Goal: Find specific page/section: Find specific page/section

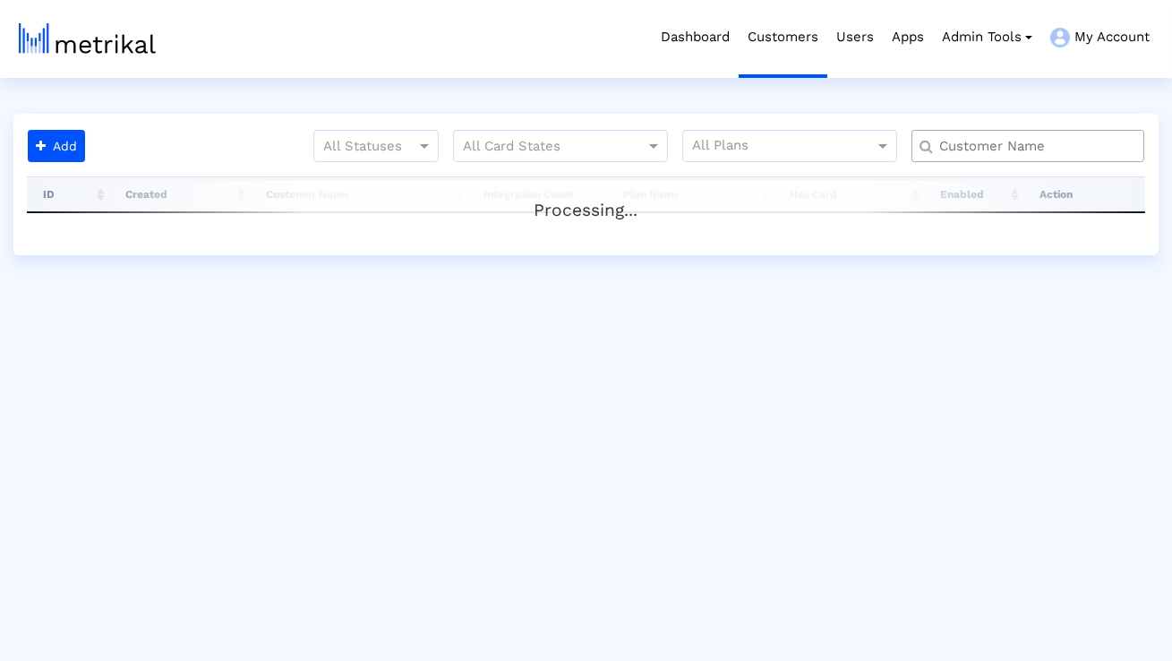
click at [1060, 138] on input "text" at bounding box center [1031, 146] width 210 height 19
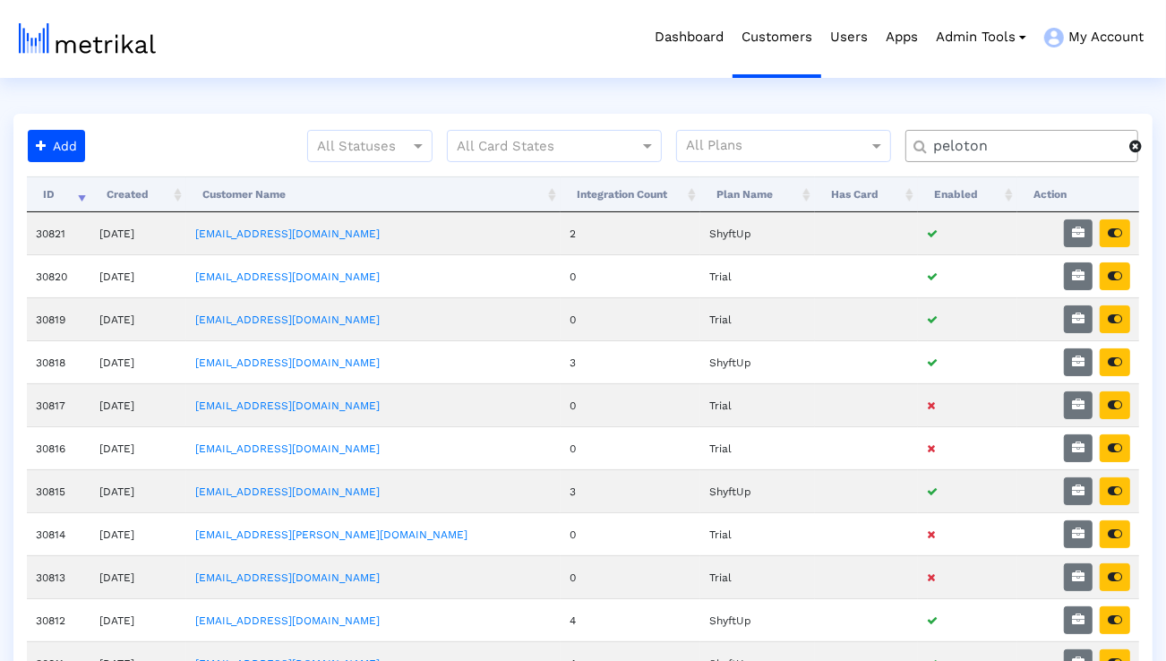
type input "peloton"
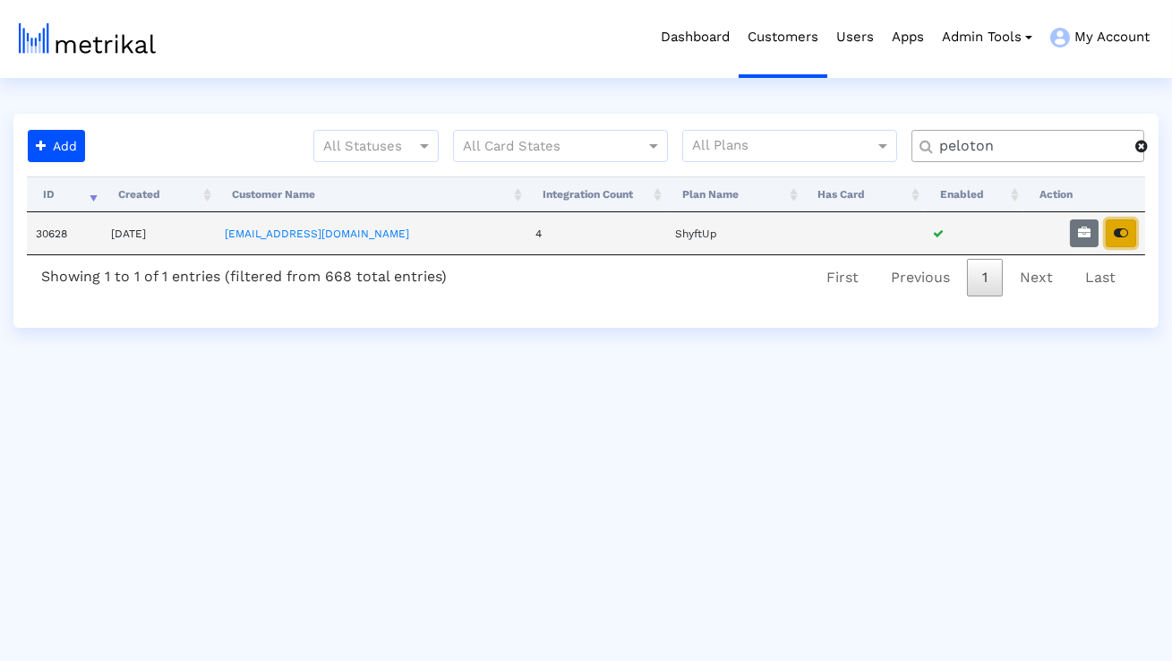
click at [1132, 245] on button "button" at bounding box center [1121, 233] width 30 height 28
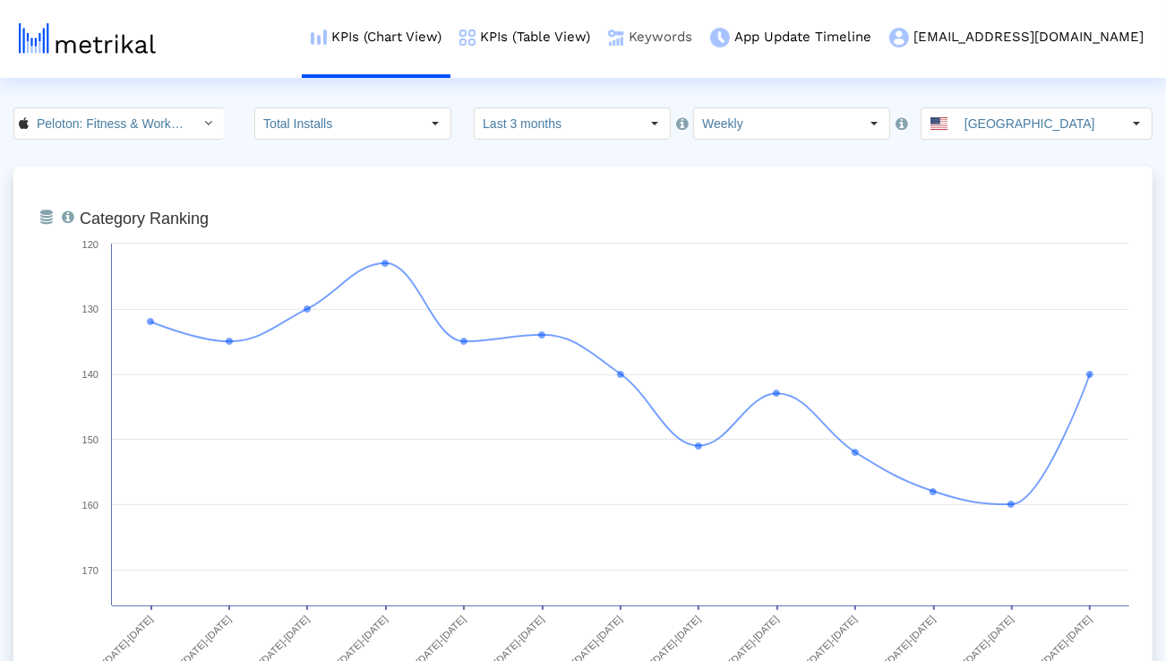
click at [701, 34] on link "Keywords" at bounding box center [650, 37] width 102 height 74
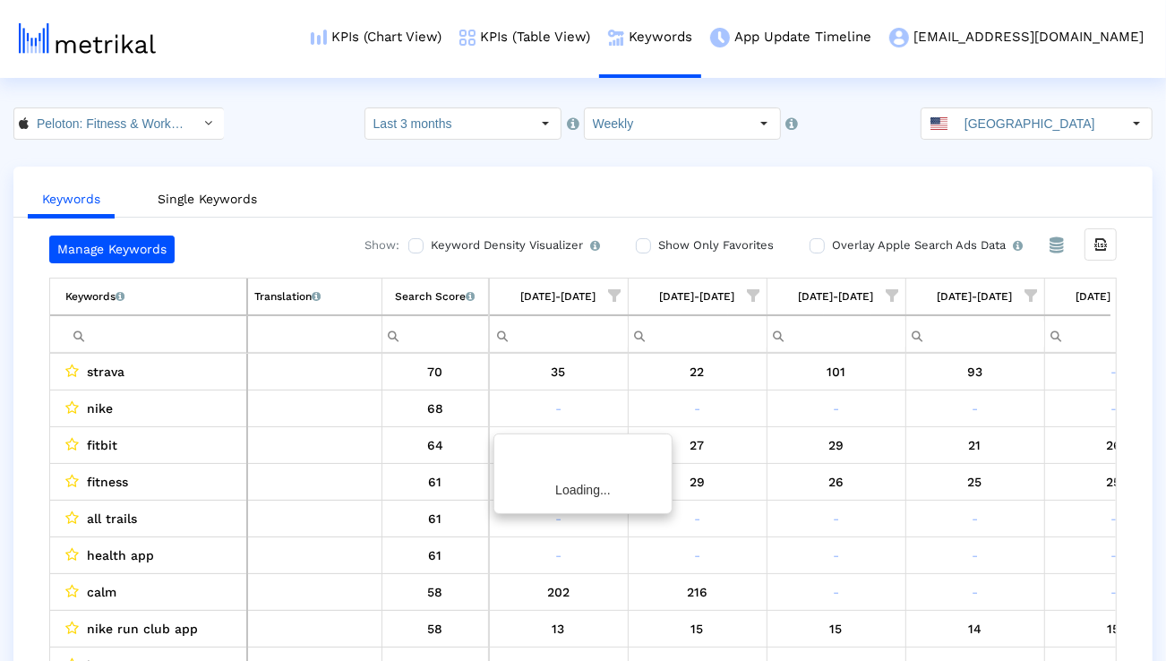
scroll to position [0, 1182]
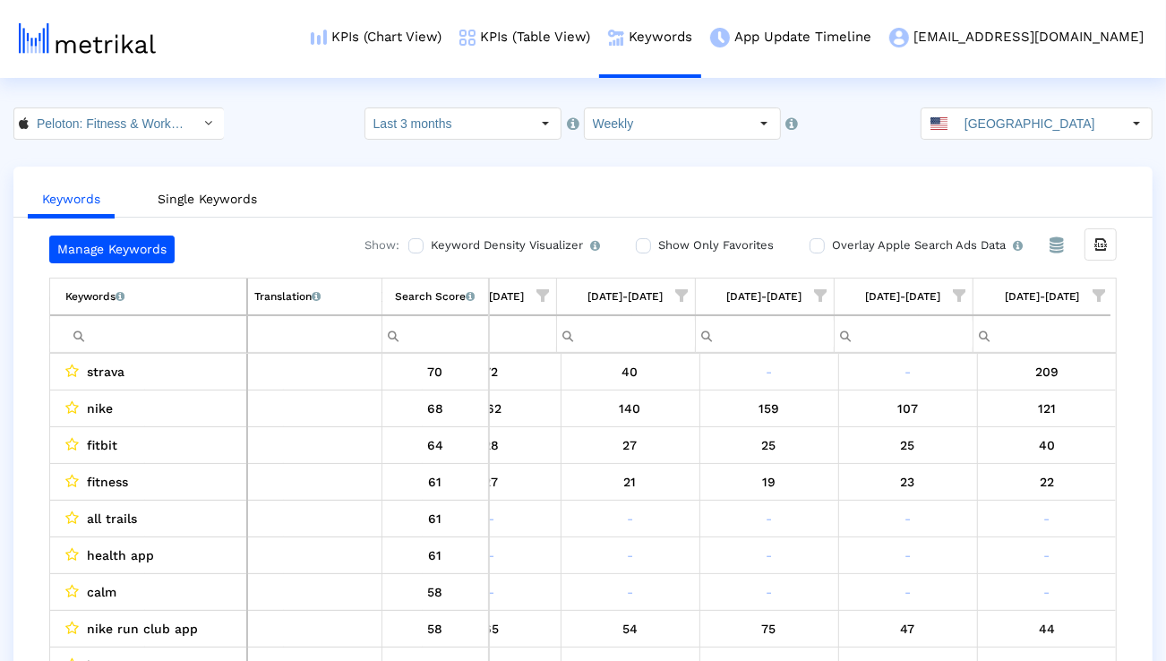
click at [210, 340] on input "Filter cell" at bounding box center [155, 335] width 181 height 30
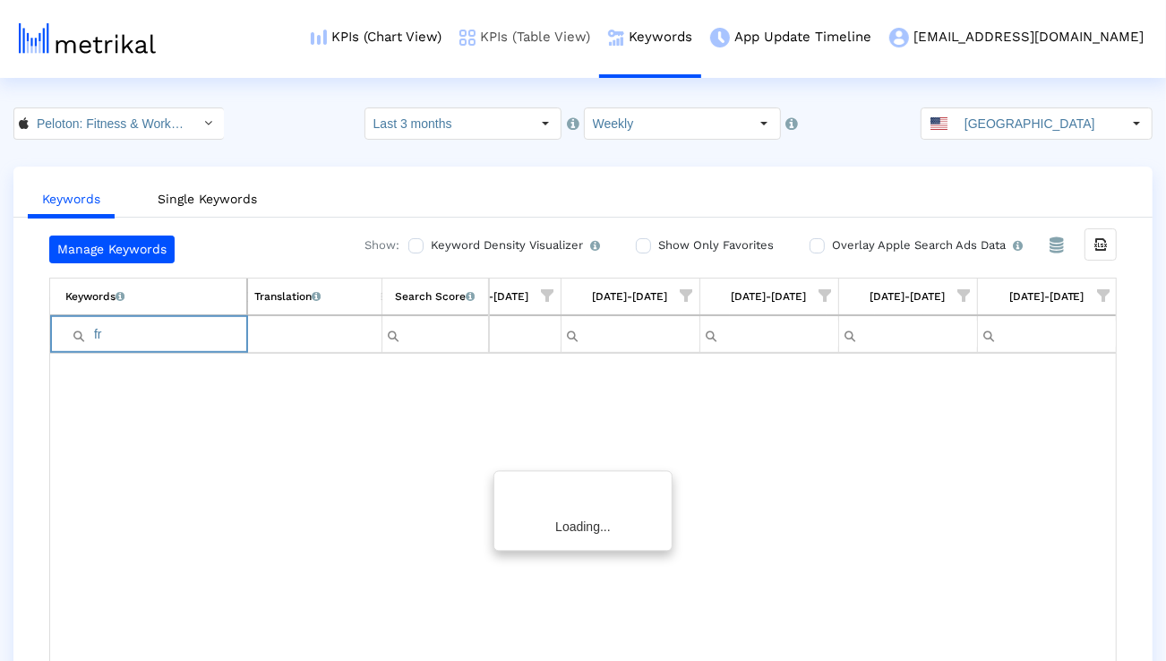
scroll to position [0, 1176]
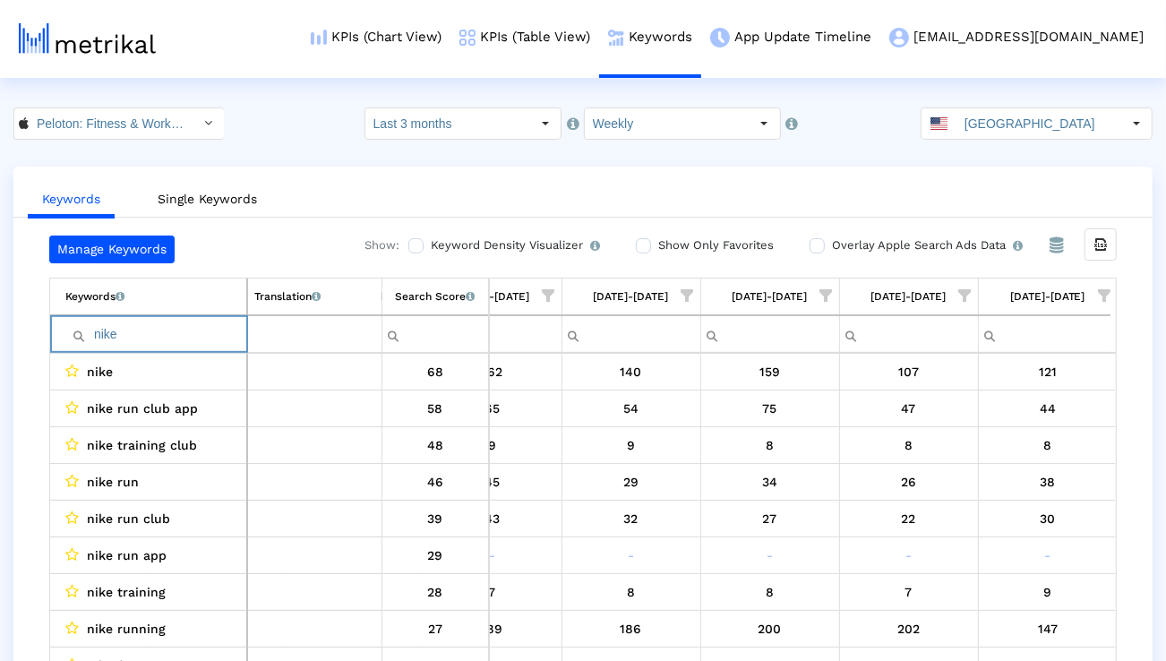
type input "i"
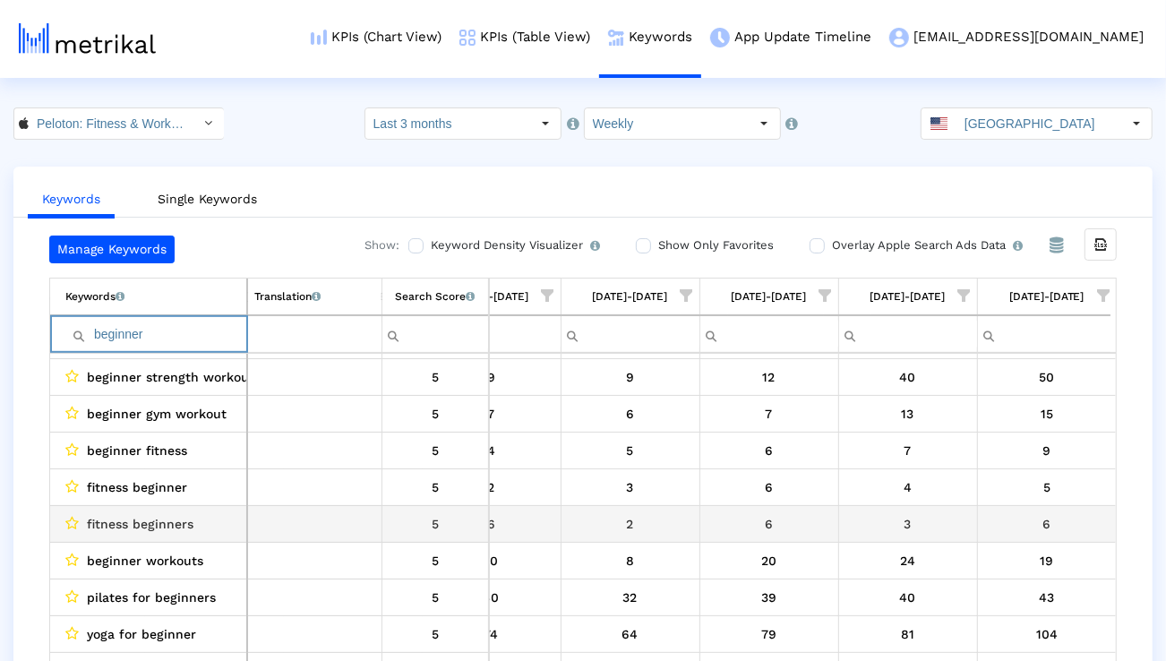
scroll to position [0, 0]
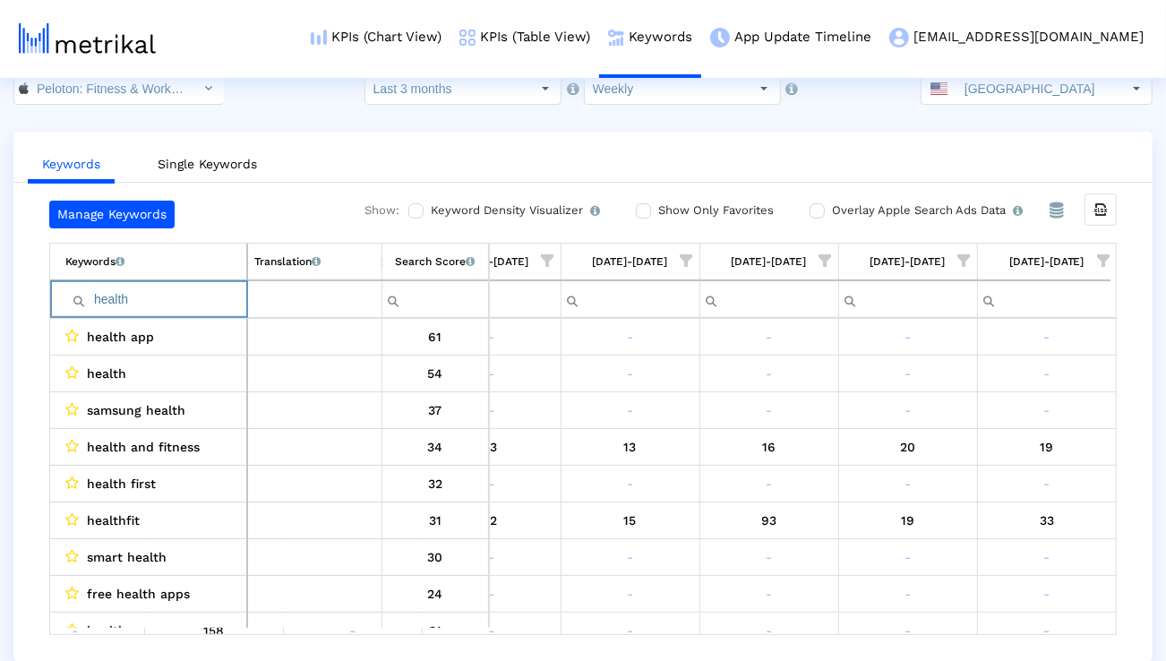
click at [147, 294] on input "health" at bounding box center [155, 300] width 181 height 30
type input "body"
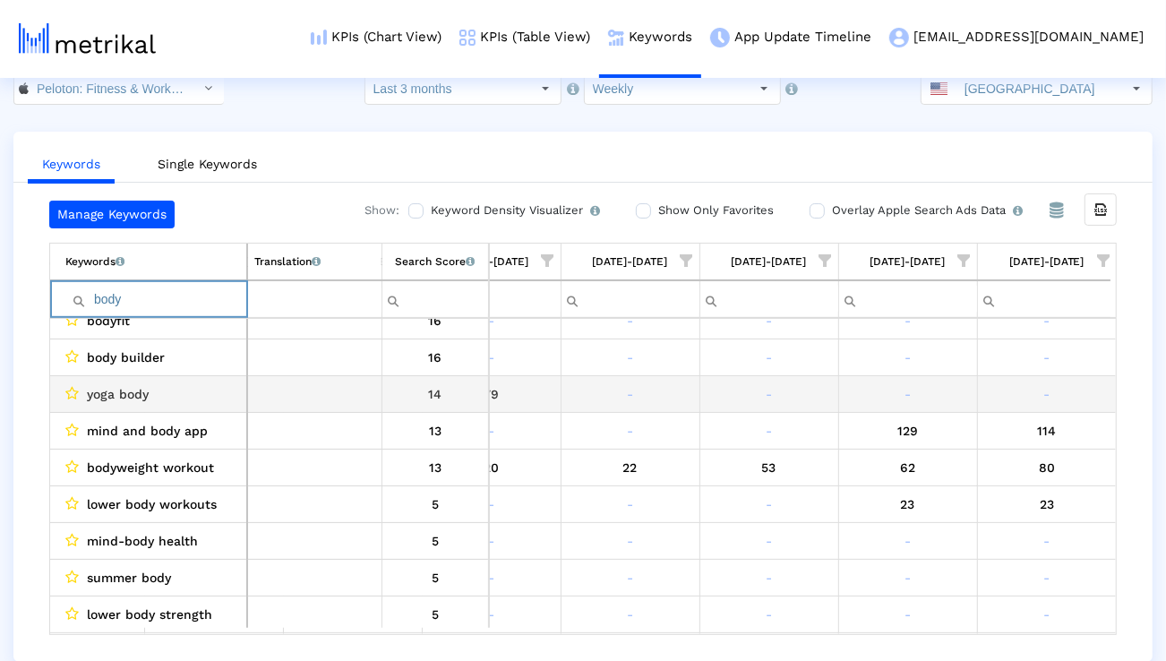
scroll to position [569, 0]
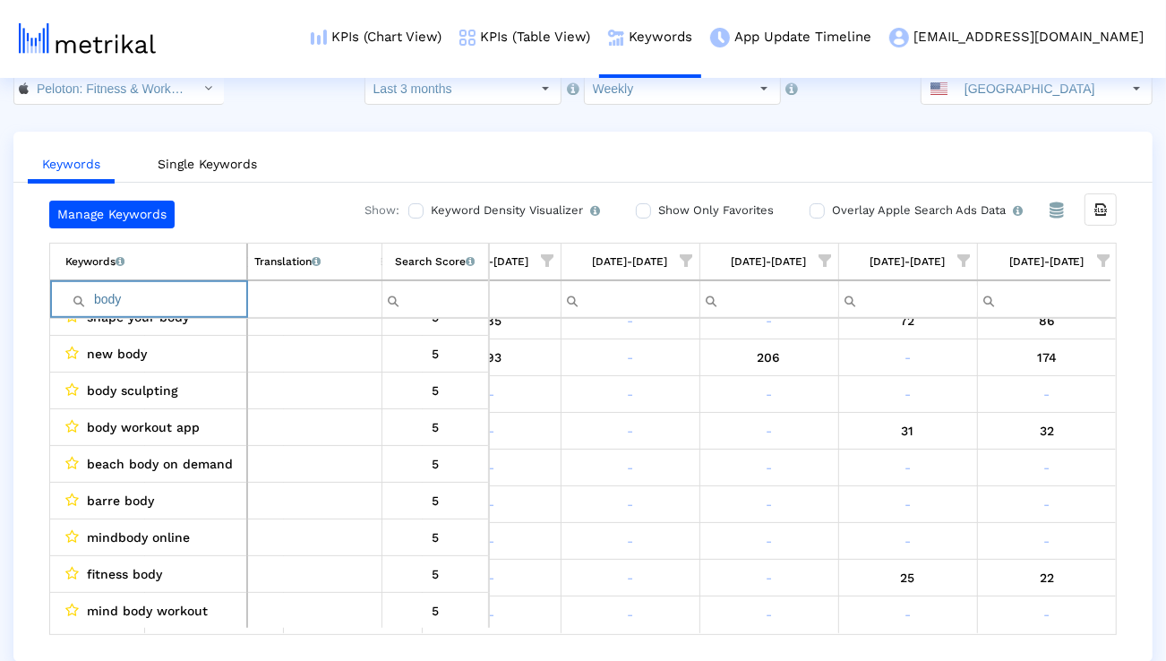
click at [185, 301] on input "body" at bounding box center [155, 300] width 181 height 30
click at [185, 300] on input "body" at bounding box center [155, 300] width 181 height 30
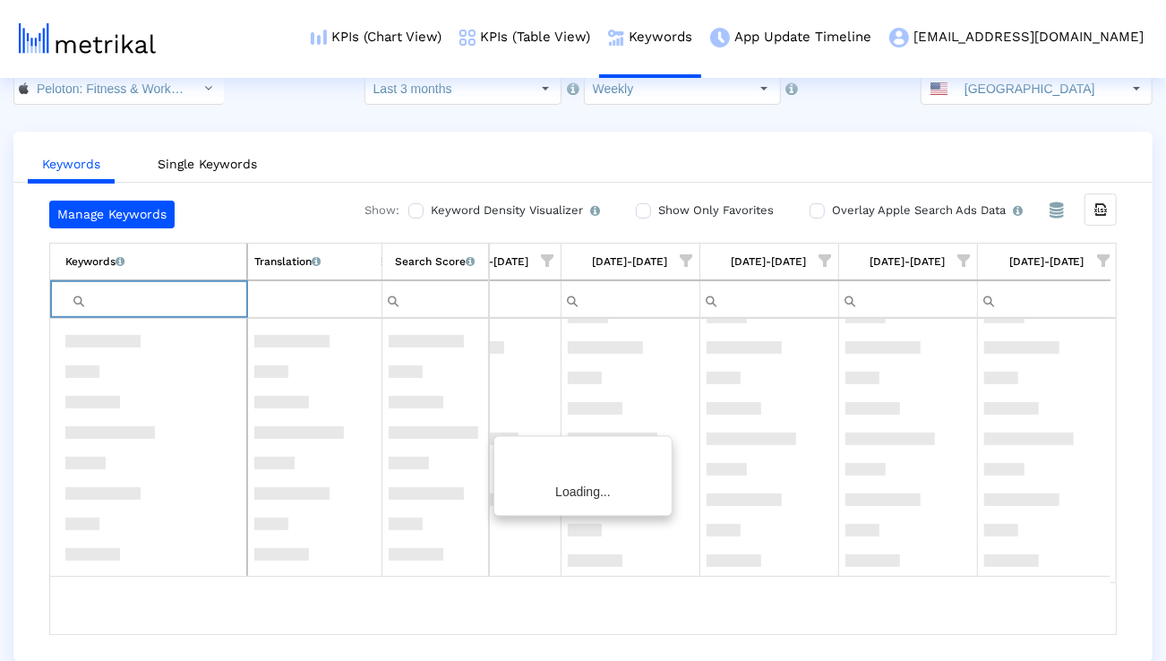
scroll to position [0, 1177]
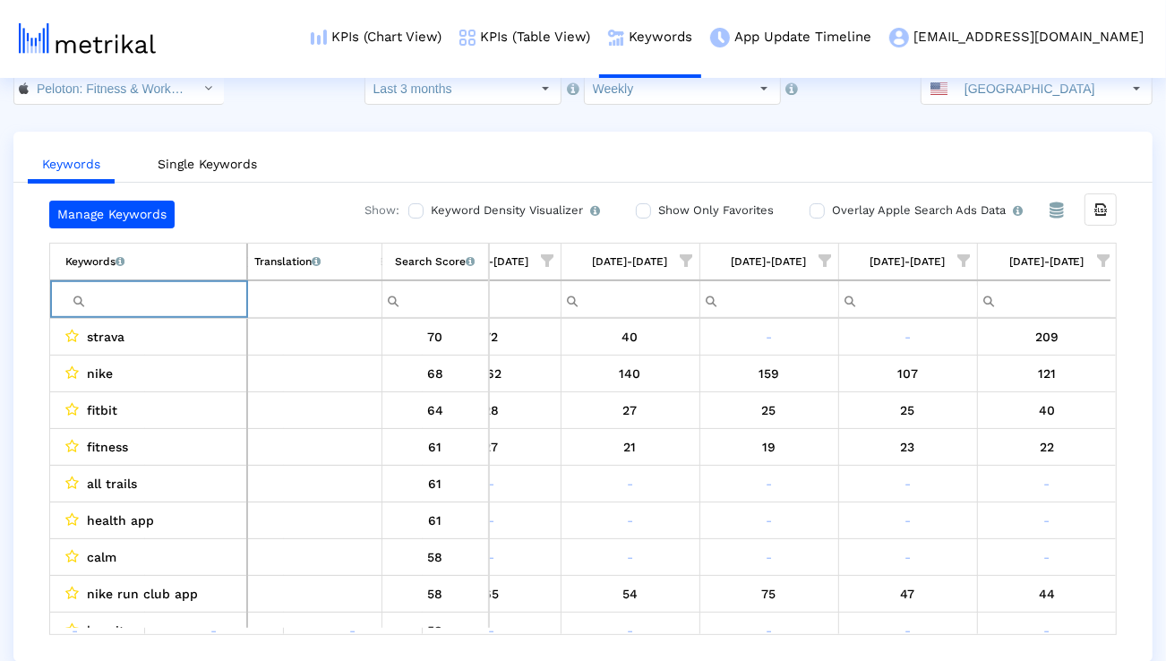
click at [1098, 258] on span "Show filter options for column '09/07/25-09/13/25'" at bounding box center [1103, 260] width 13 height 13
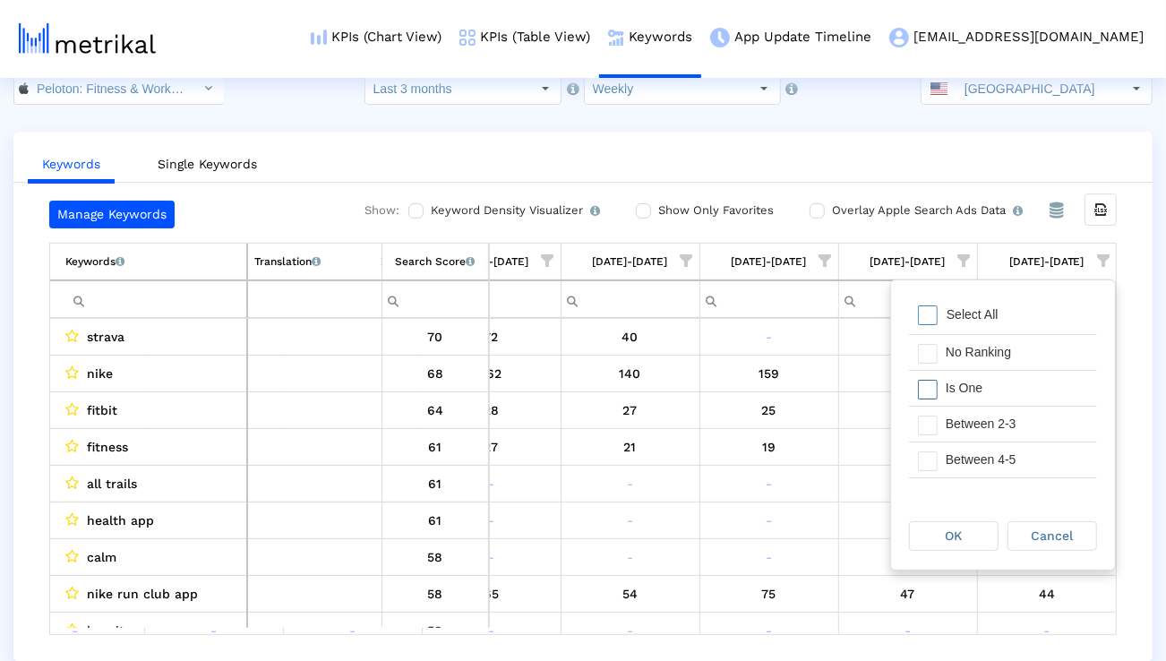
click at [1017, 387] on div "Is One" at bounding box center [1016, 388] width 160 height 35
click at [1016, 424] on div "Between 2-3" at bounding box center [1016, 423] width 160 height 35
click at [952, 534] on span "OK" at bounding box center [953, 535] width 17 height 14
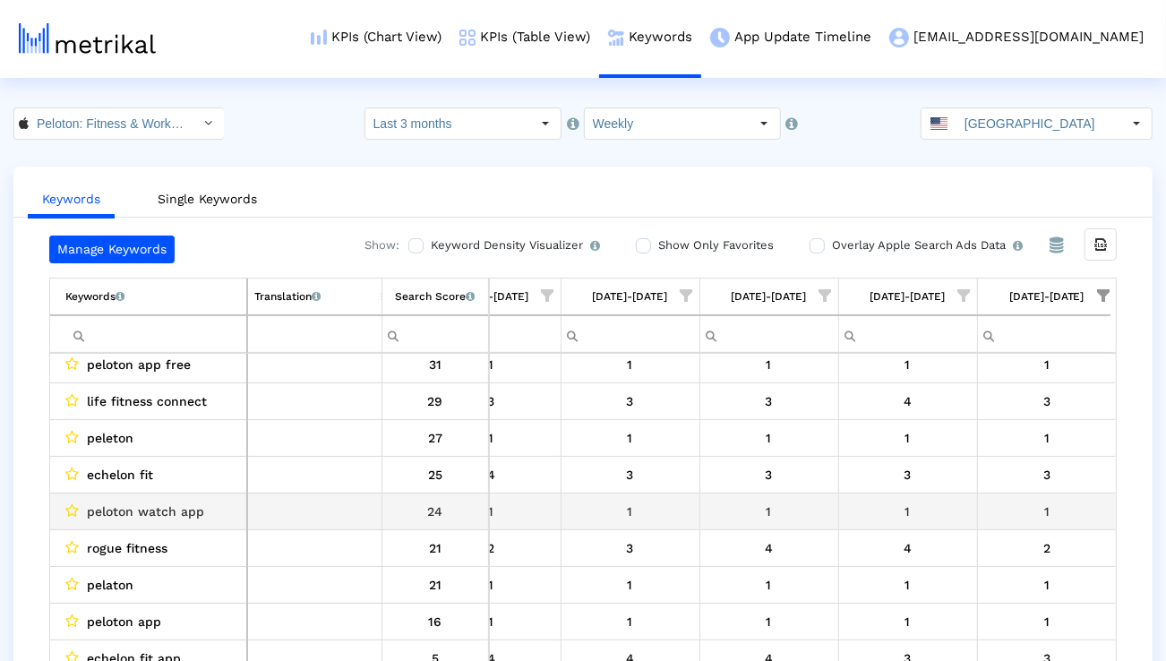
scroll to position [92, 1177]
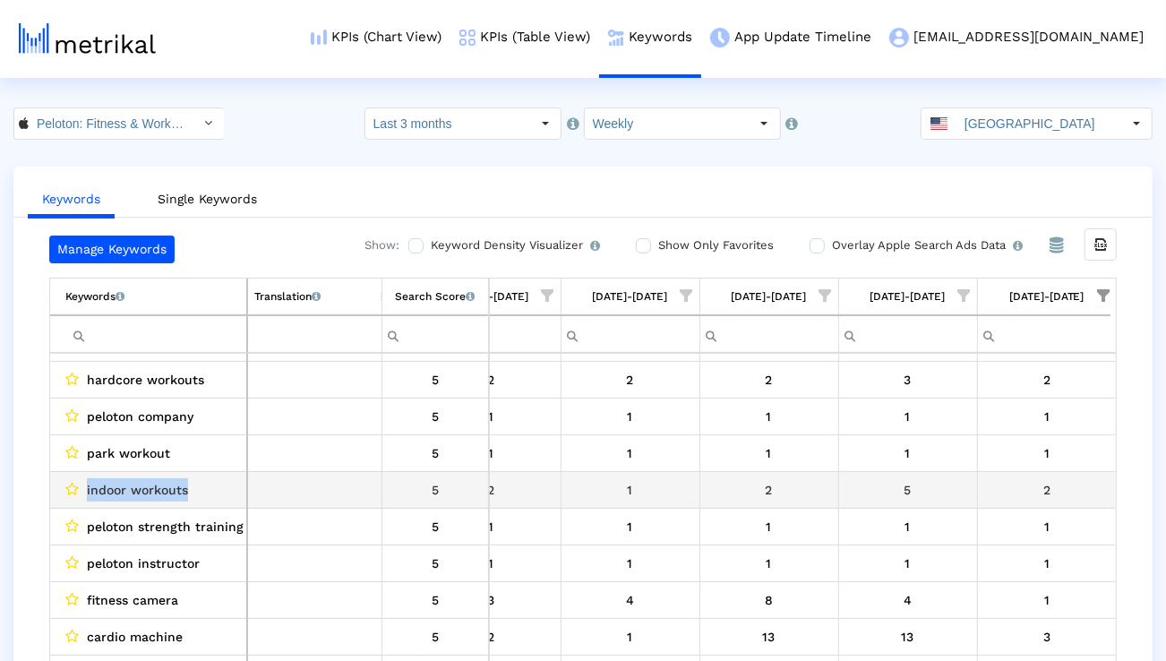
drag, startPoint x: 205, startPoint y: 499, endPoint x: 87, endPoint y: 491, distance: 118.4
click at [86, 491] on div "indoor workouts" at bounding box center [152, 489] width 175 height 23
copy span "indoor workouts"
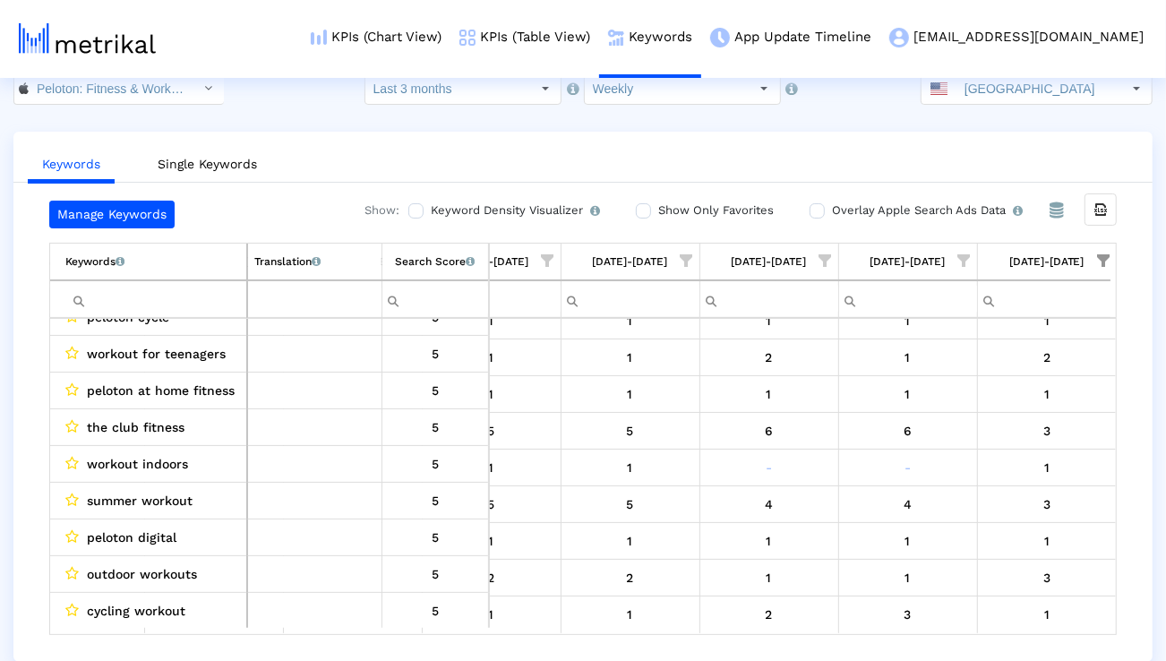
click at [1103, 260] on span "Show filter options for column '09/07/25-09/13/25'" at bounding box center [1103, 260] width 13 height 13
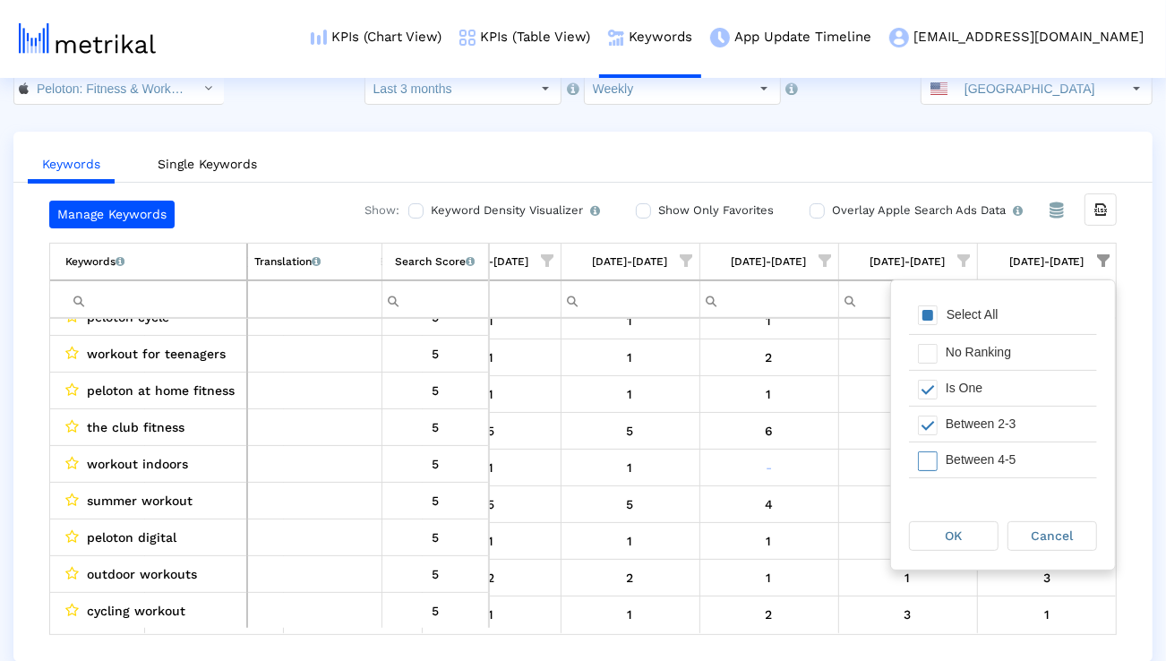
click at [963, 458] on div "Between 4-5" at bounding box center [1016, 459] width 160 height 35
click at [952, 528] on span "OK" at bounding box center [953, 535] width 17 height 14
